Goal: Find specific page/section: Find specific page/section

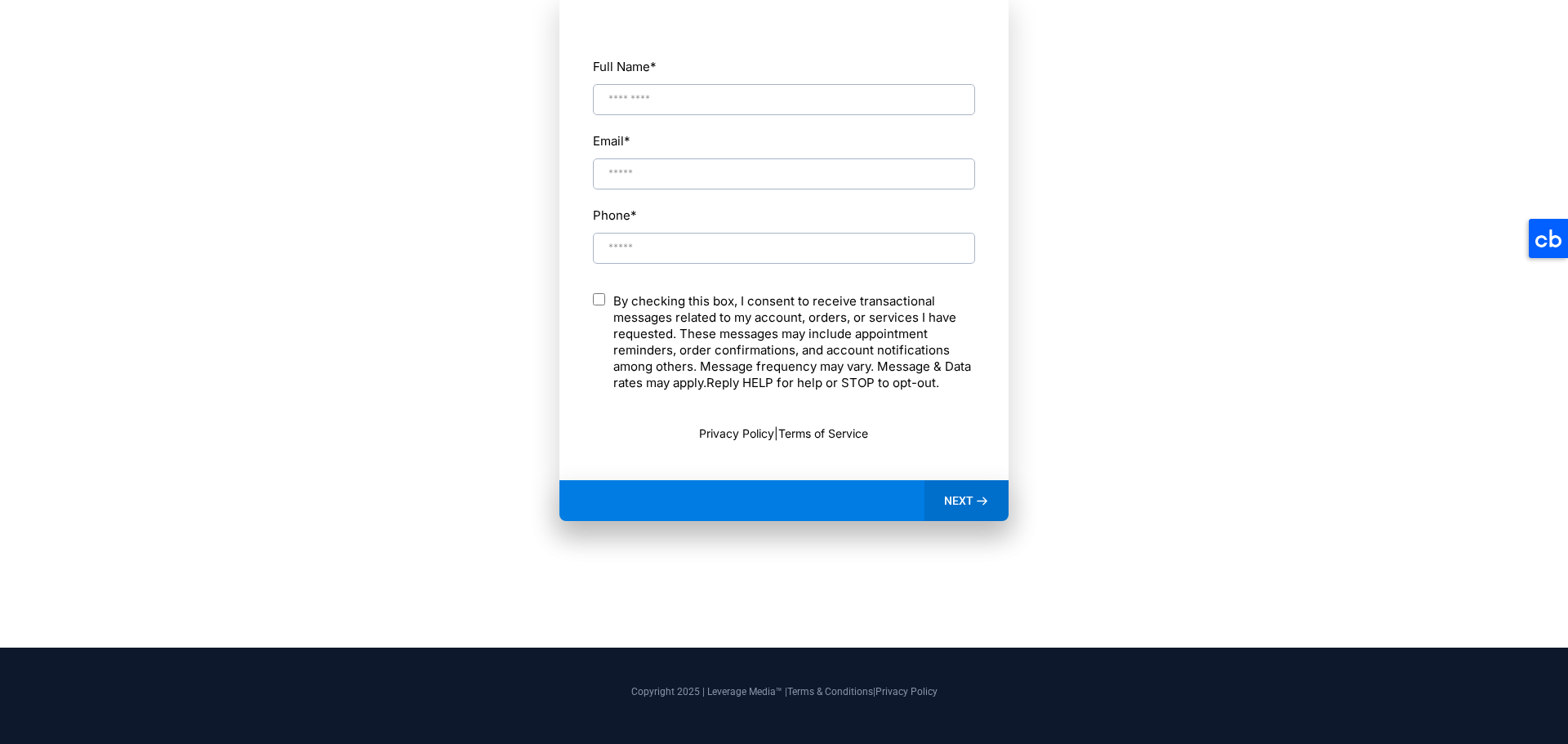
scroll to position [908, 0]
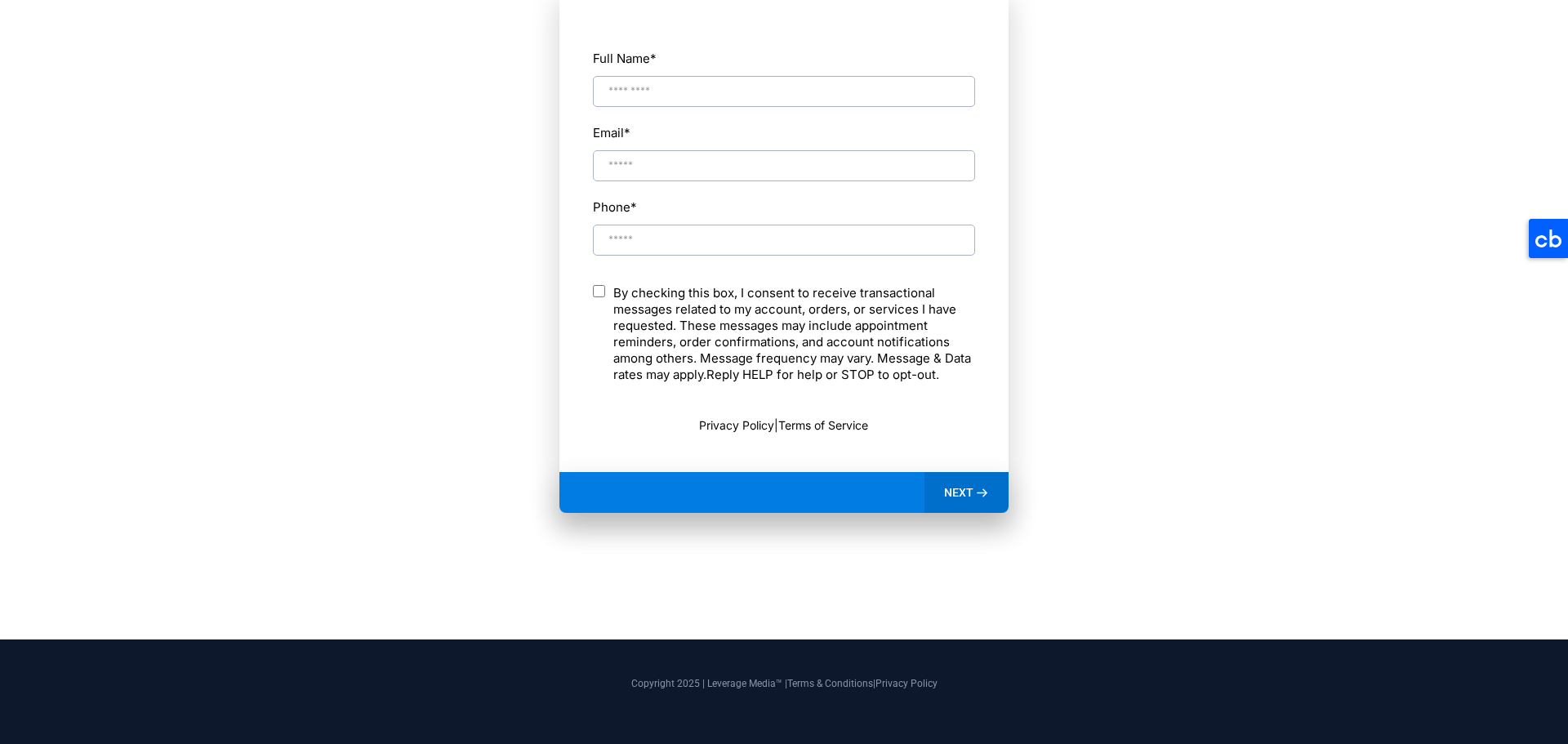
click at [715, 680] on p "Copyright 2025 | Leverage Media™ | Terms & Conditions | Privacy Policy" at bounding box center [784, 684] width 923 height 15
drag, startPoint x: 715, startPoint y: 680, endPoint x: 779, endPoint y: 684, distance: 64.1
click at [779, 684] on p "Copyright 2025 | Leverage Media™ | Terms & Conditions | Privacy Policy" at bounding box center [784, 684] width 923 height 15
click at [716, 689] on p "Copyright 2025 | Leverage Media™ | Terms & Conditions | Privacy Policy" at bounding box center [784, 684] width 923 height 15
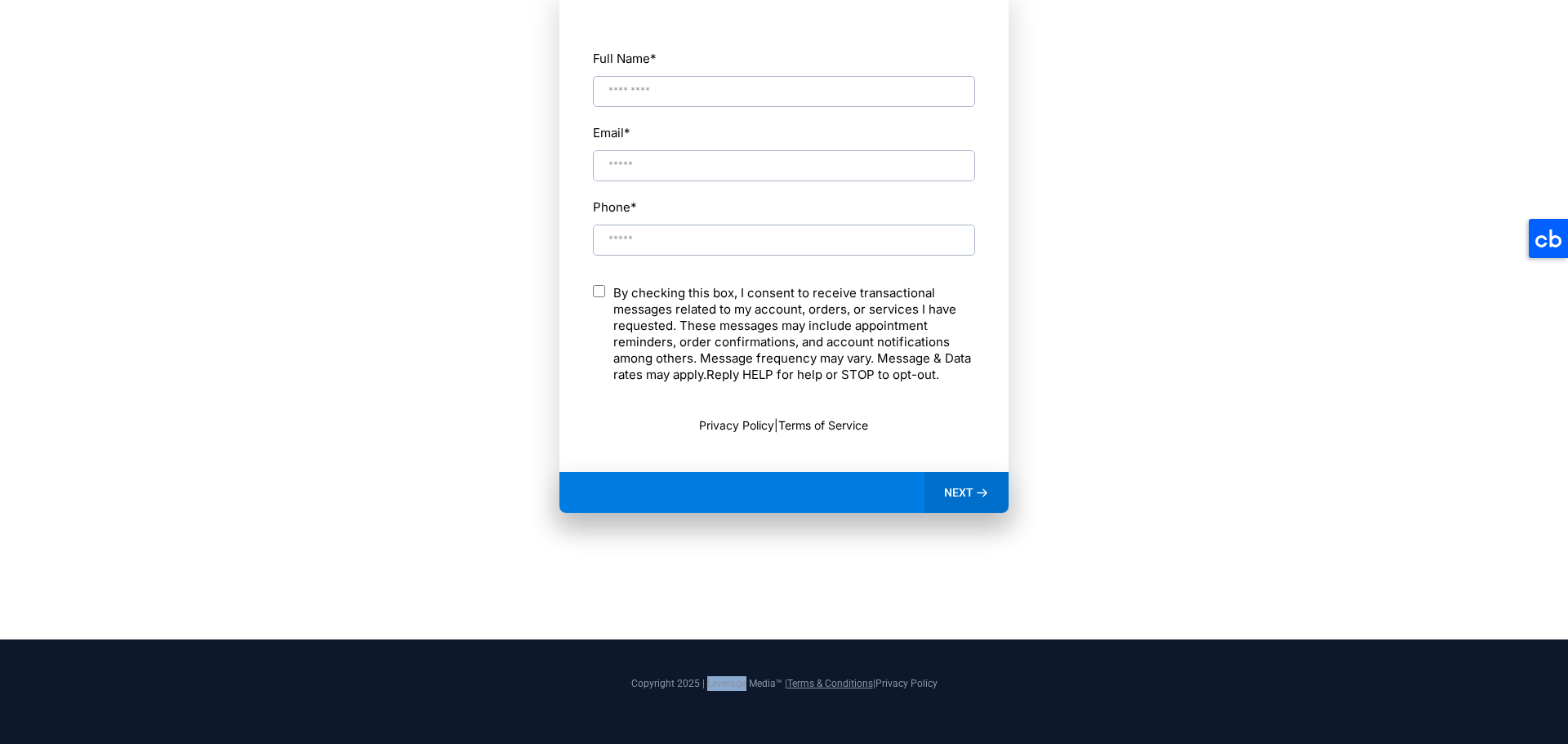
click at [808, 678] on link "Terms & Conditions" at bounding box center [830, 684] width 85 height 12
click at [828, 682] on link "Terms & Conditions" at bounding box center [830, 684] width 85 height 12
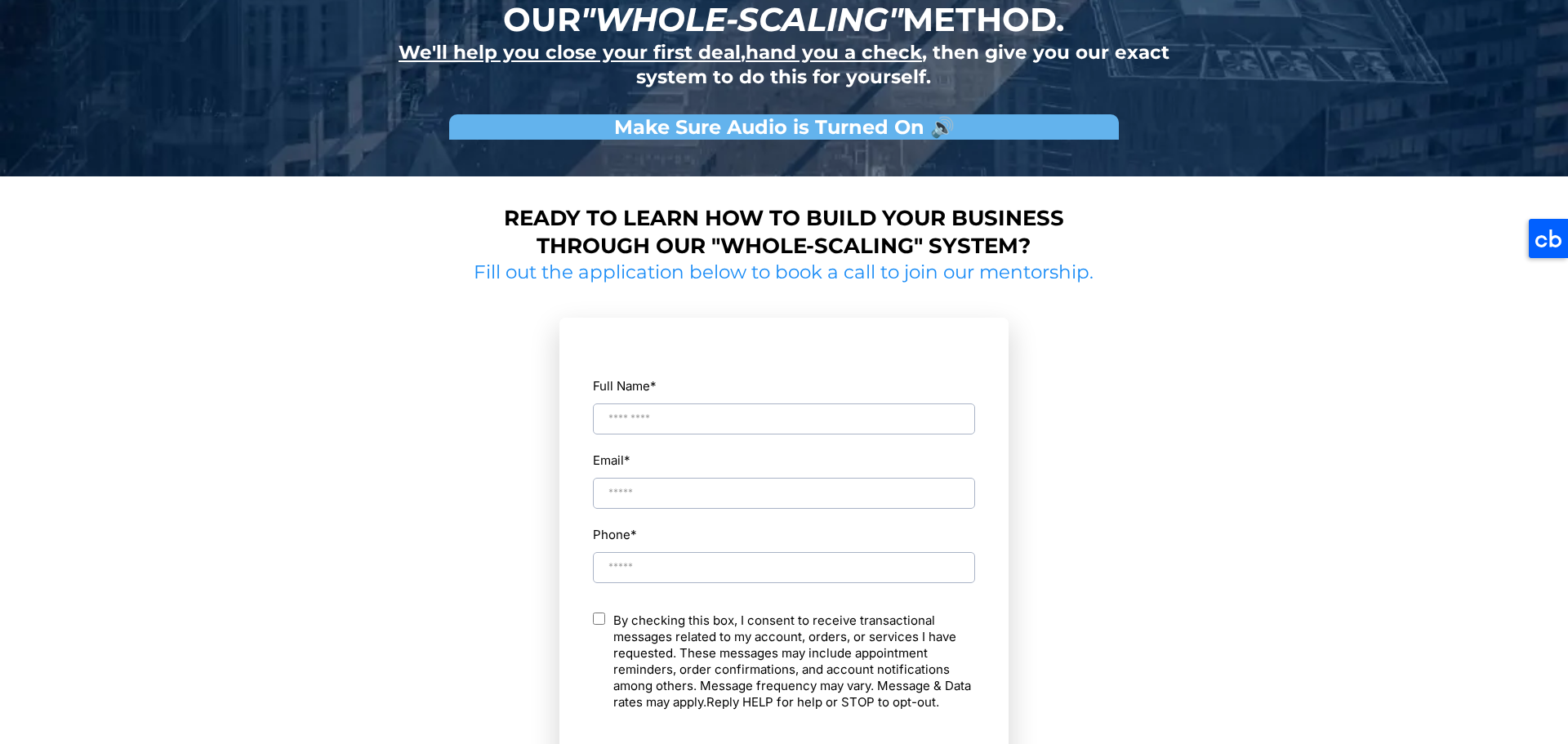
scroll to position [908, 0]
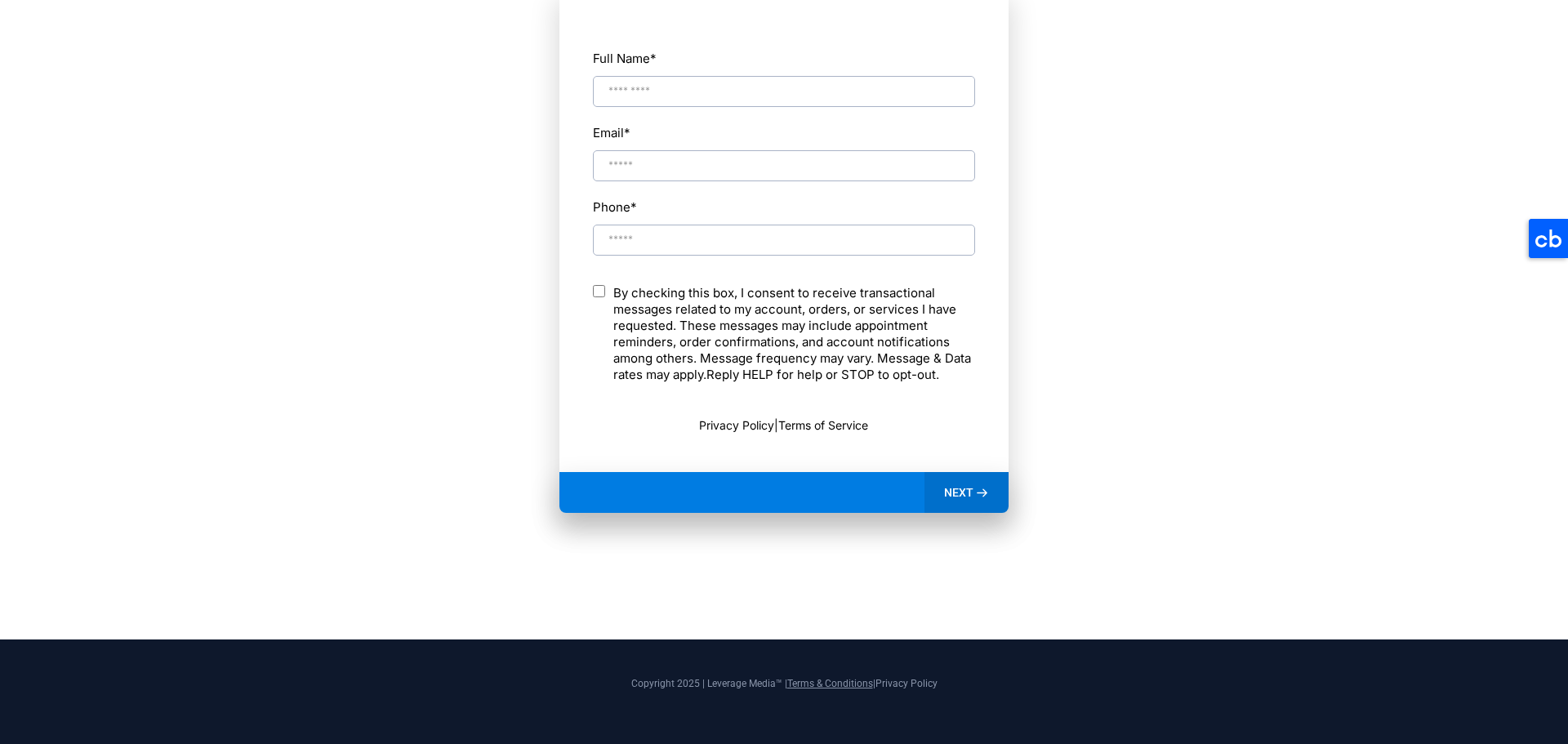
click at [809, 685] on link "Terms & Conditions" at bounding box center [830, 684] width 85 height 12
